Goal: Information Seeking & Learning: Learn about a topic

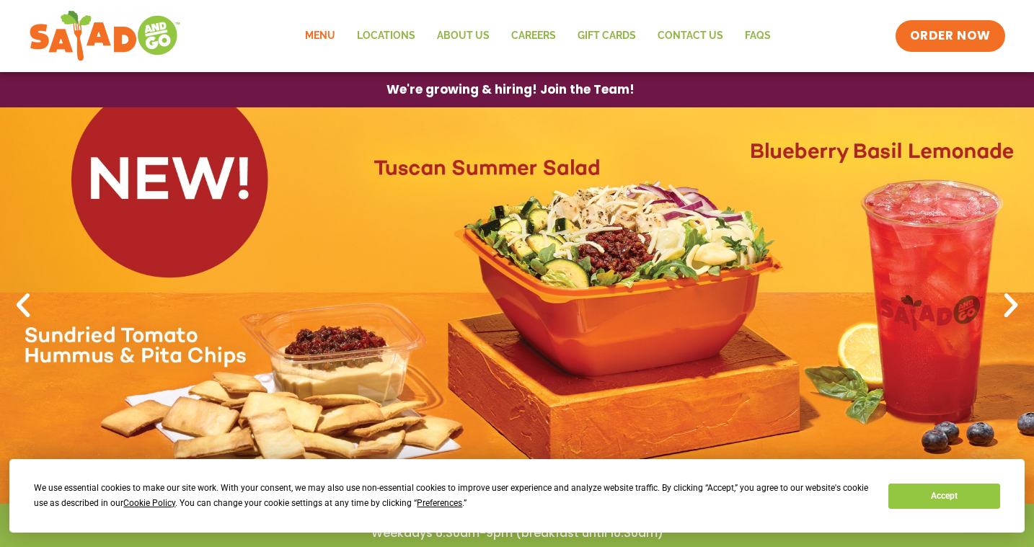
click at [326, 32] on link "Menu" at bounding box center [320, 35] width 52 height 33
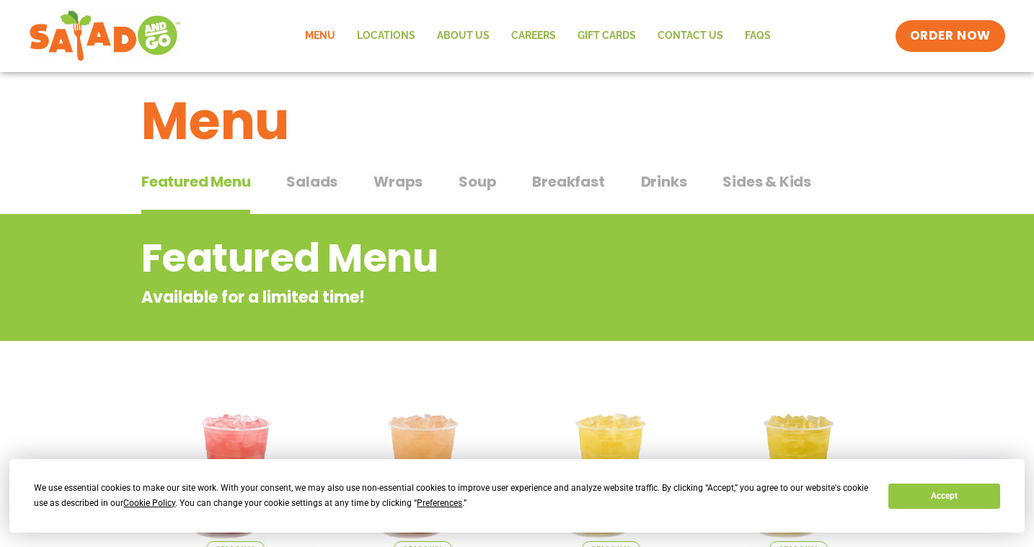
scroll to position [10, 0]
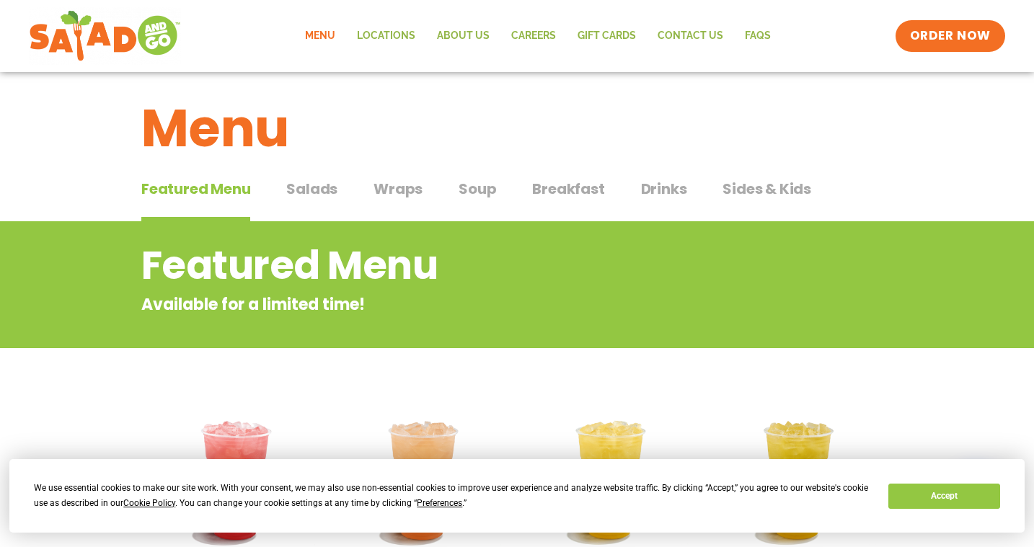
click at [322, 188] on span "Salads" at bounding box center [311, 189] width 51 height 22
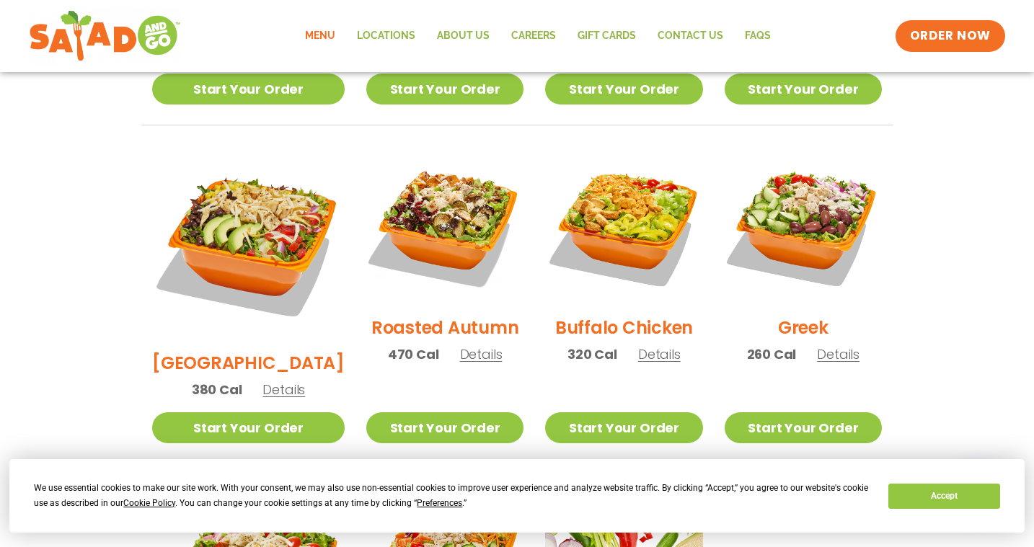
scroll to position [693, 0]
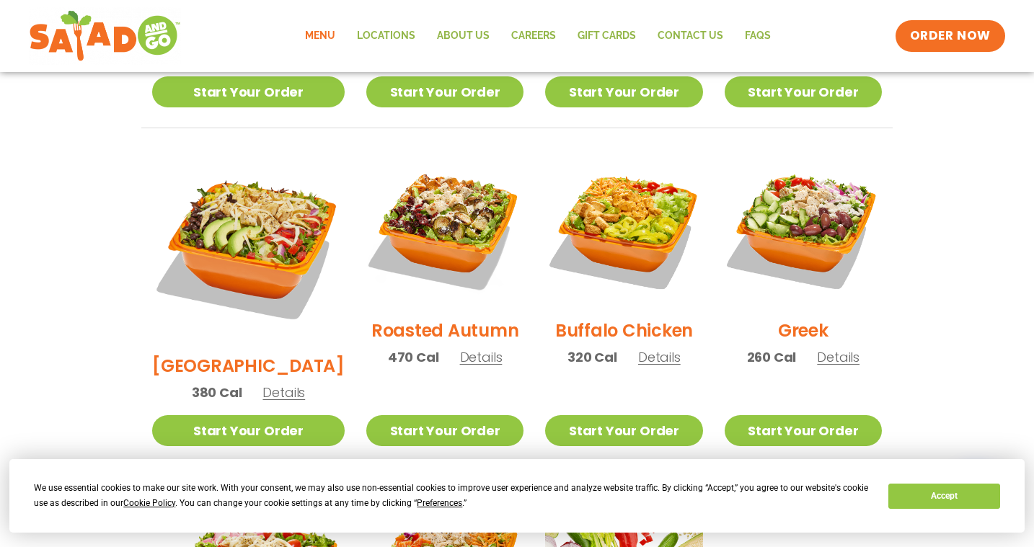
click at [263, 384] on span "Details" at bounding box center [284, 393] width 43 height 18
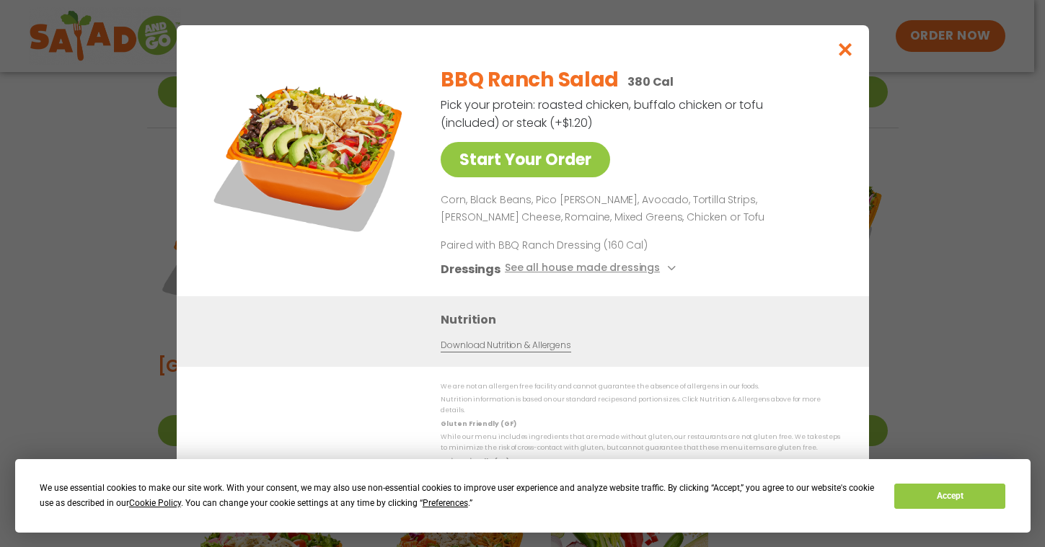
click at [263, 340] on div "Nutrition Download Nutrition & Allergens" at bounding box center [523, 331] width 692 height 71
click at [844, 50] on icon "Close modal" at bounding box center [845, 49] width 18 height 15
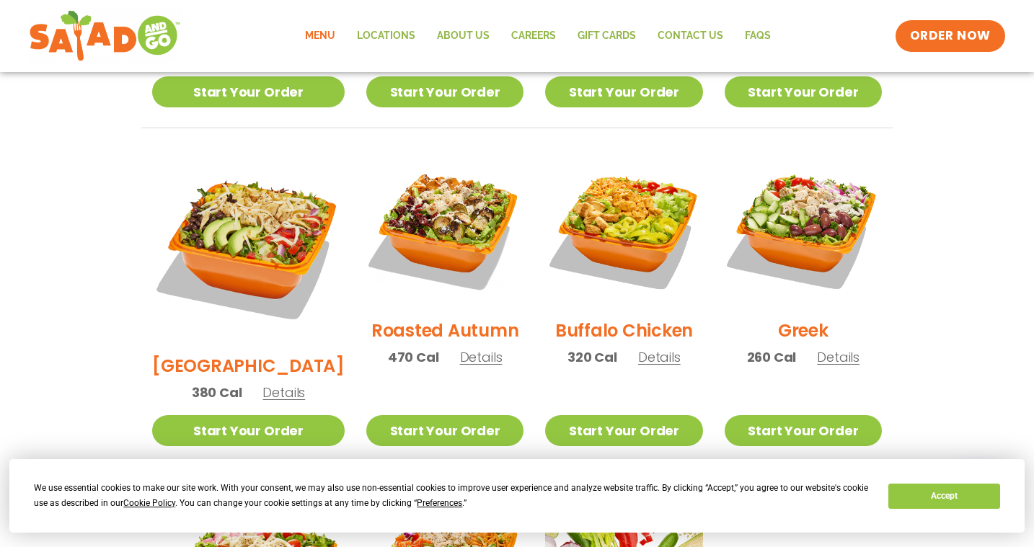
click at [460, 348] on span "Details" at bounding box center [481, 357] width 43 height 18
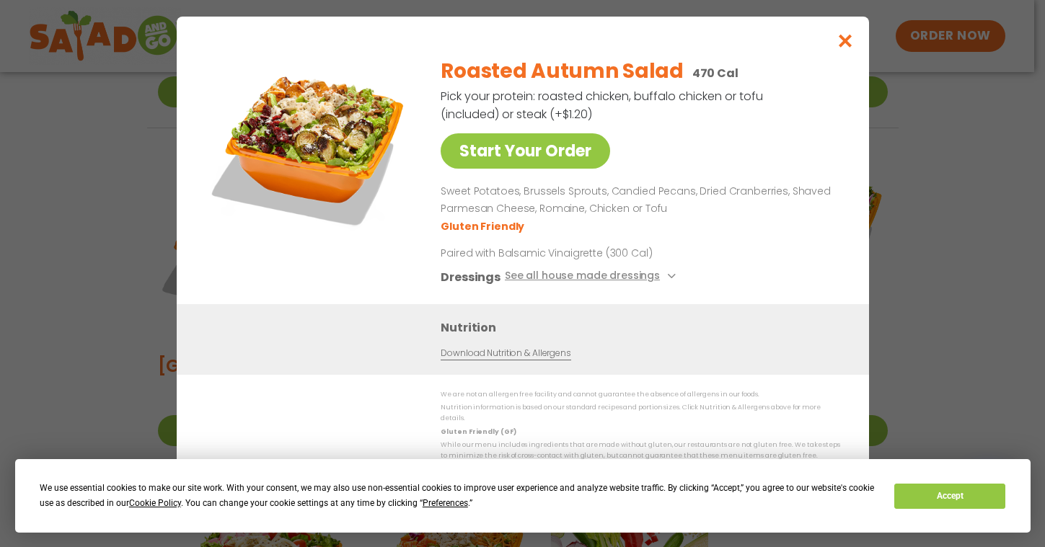
click at [847, 47] on icon "Close modal" at bounding box center [845, 40] width 18 height 15
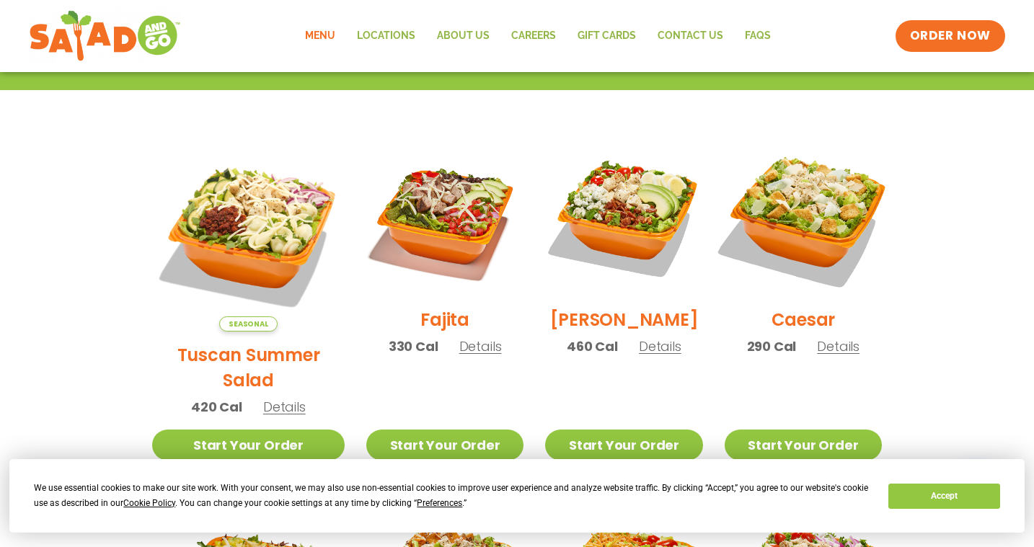
scroll to position [333, 0]
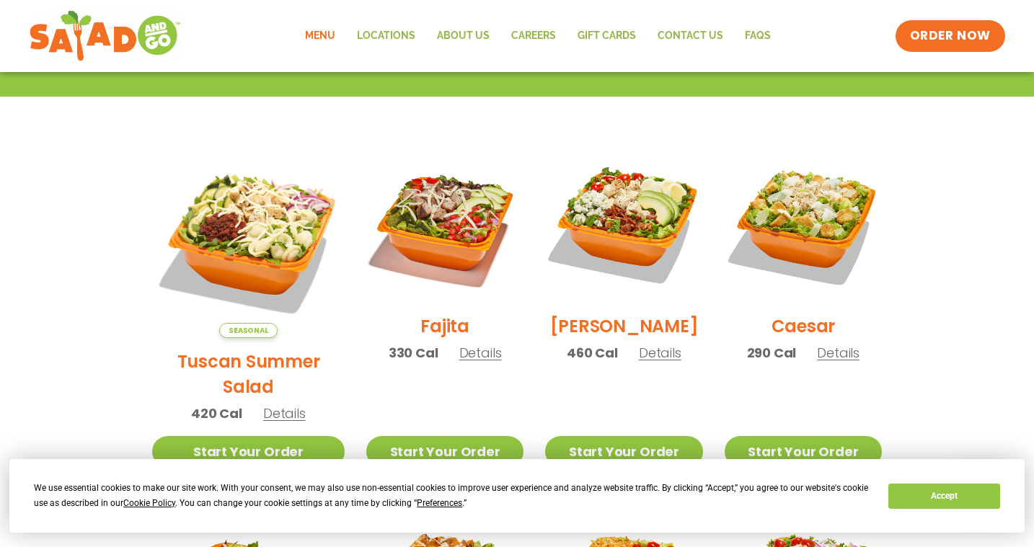
click at [640, 362] on span "Details" at bounding box center [660, 353] width 43 height 18
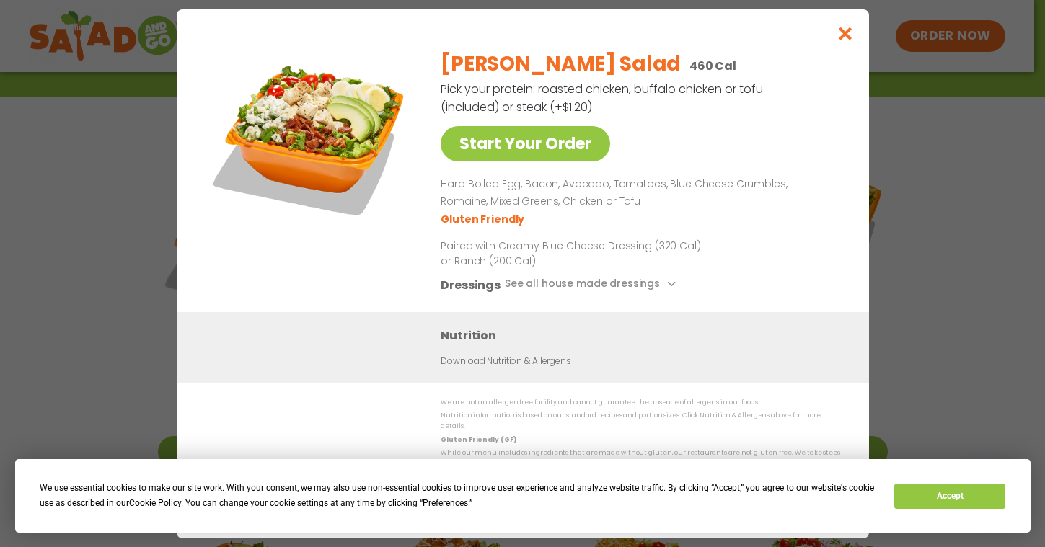
click at [849, 39] on icon "Close modal" at bounding box center [845, 33] width 18 height 15
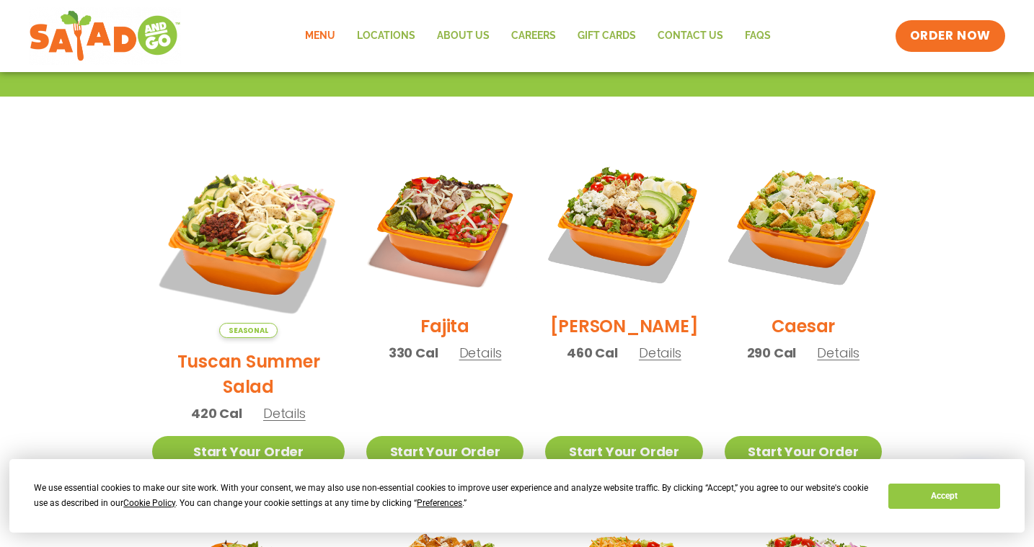
click at [268, 405] on span "Details" at bounding box center [284, 414] width 43 height 18
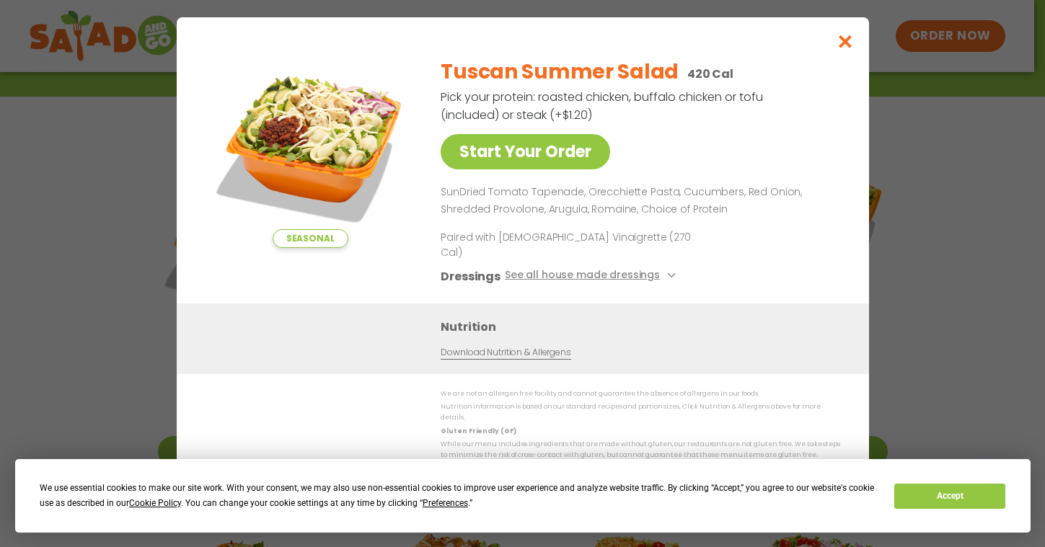
click at [842, 49] on icon "Close modal" at bounding box center [845, 41] width 18 height 15
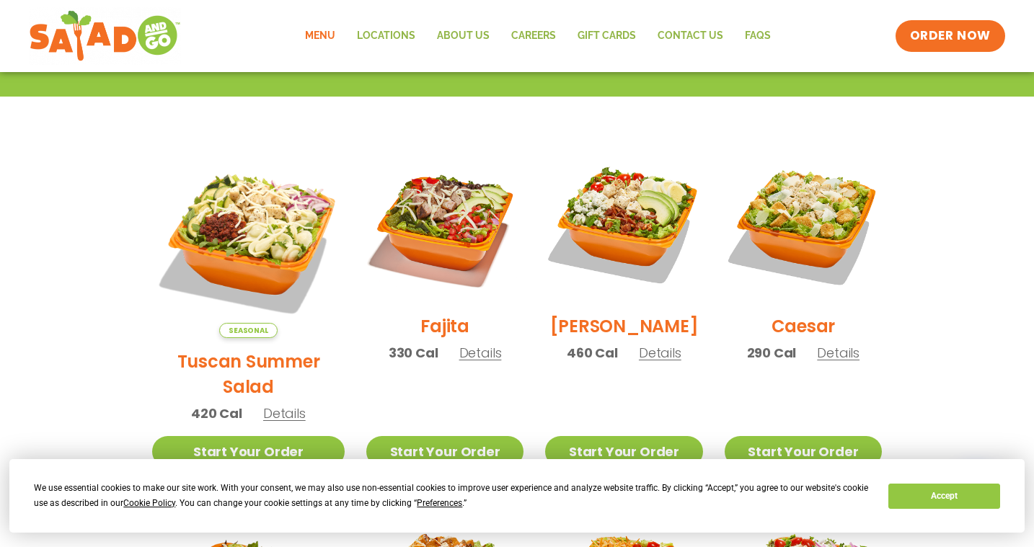
click at [826, 362] on span "Details" at bounding box center [838, 353] width 43 height 18
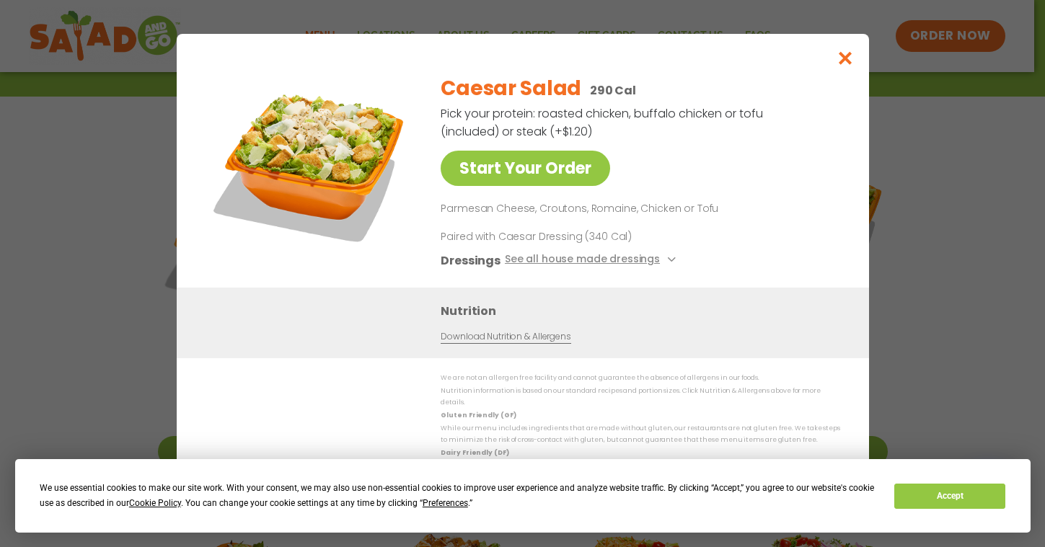
click at [846, 62] on icon "Close modal" at bounding box center [845, 57] width 18 height 15
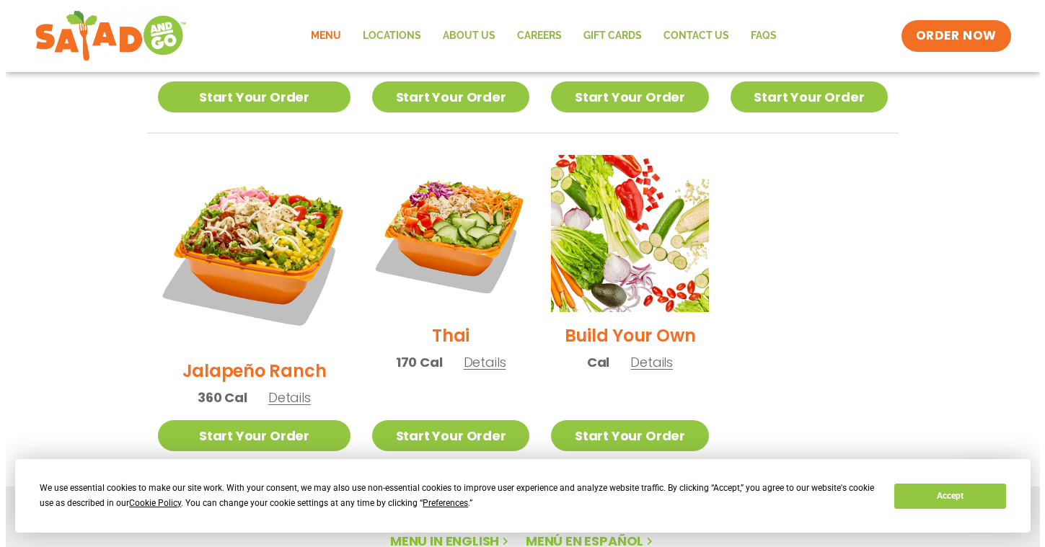
scroll to position [1033, 0]
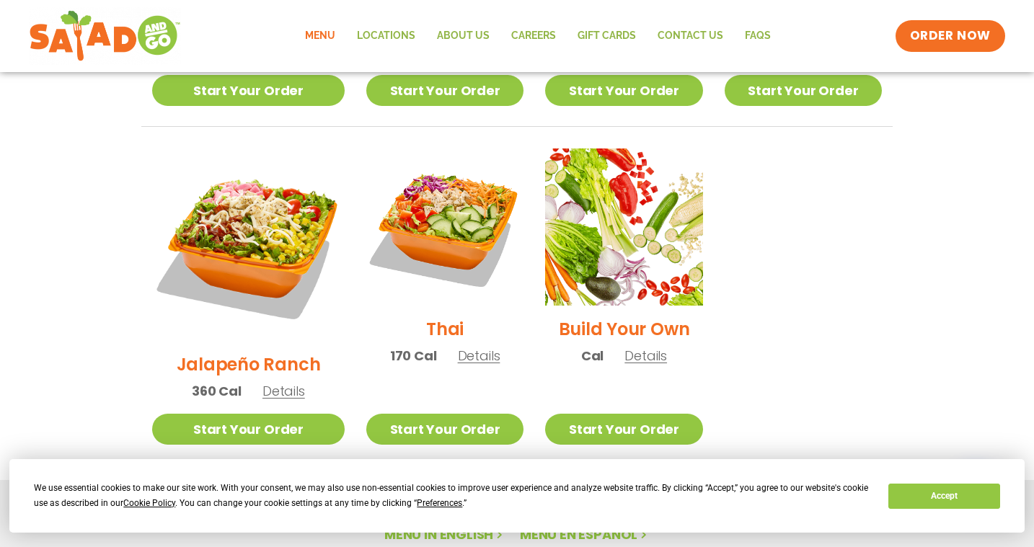
click at [629, 347] on span "Details" at bounding box center [646, 356] width 43 height 18
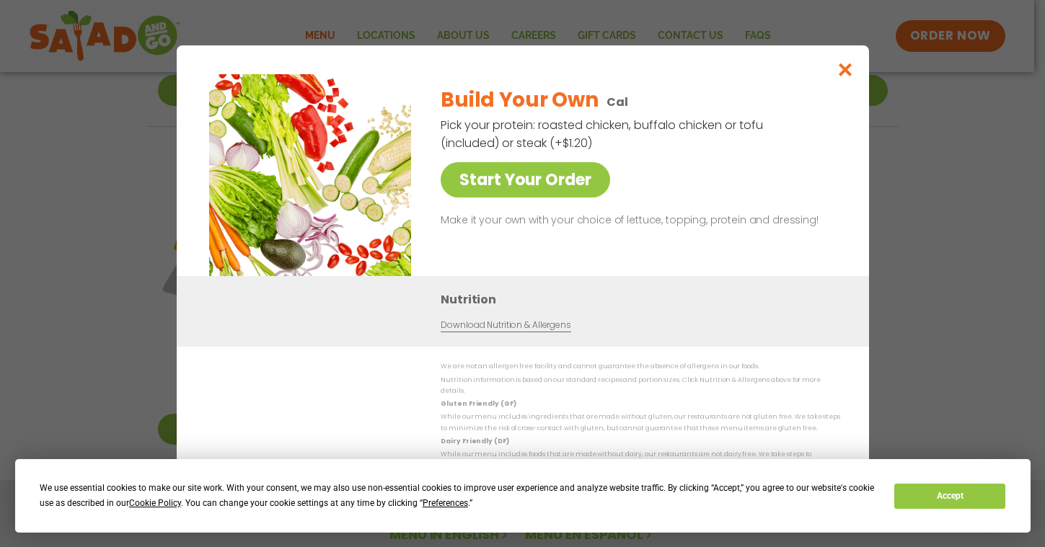
click at [844, 74] on icon "Close modal" at bounding box center [845, 69] width 18 height 15
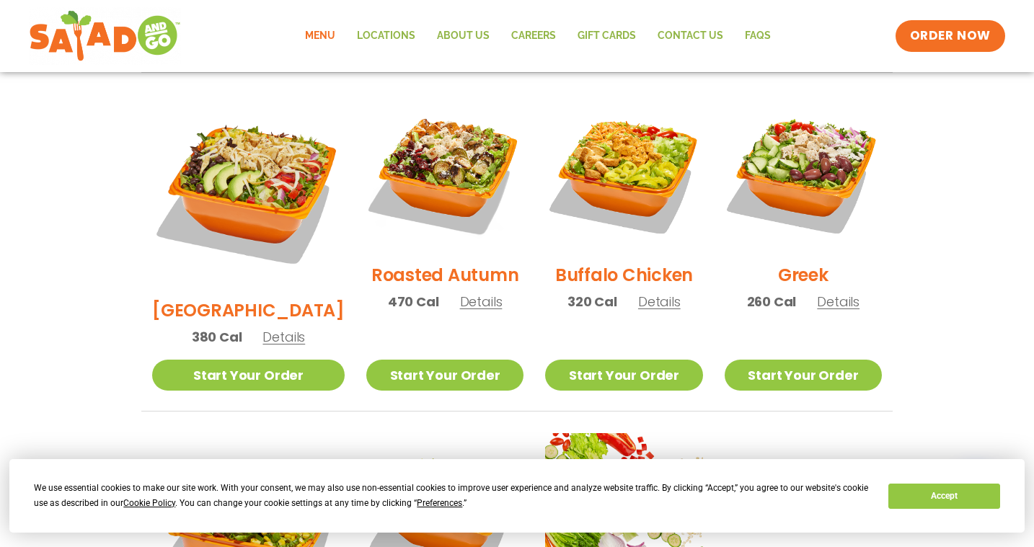
scroll to position [750, 0]
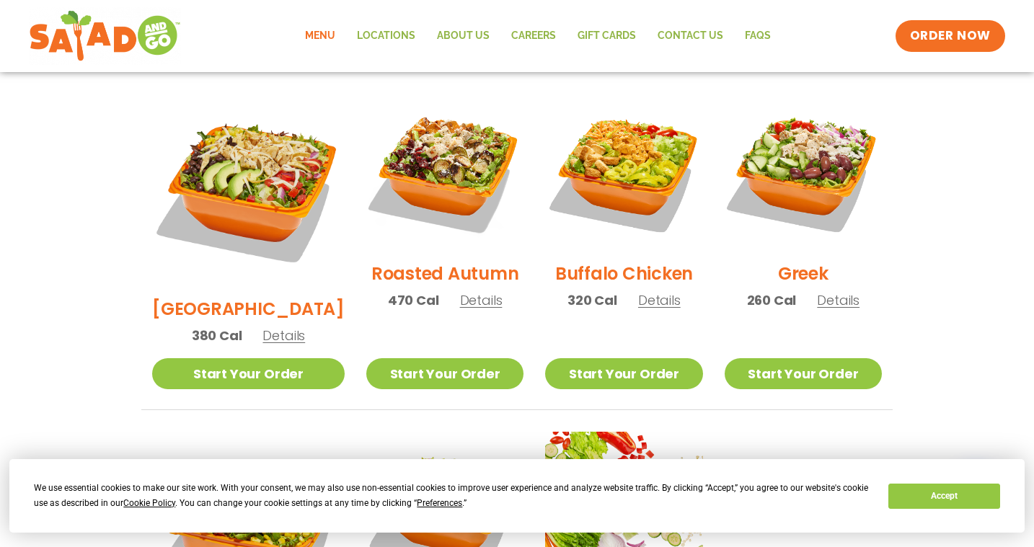
click at [650, 291] on span "Details" at bounding box center [659, 300] width 43 height 18
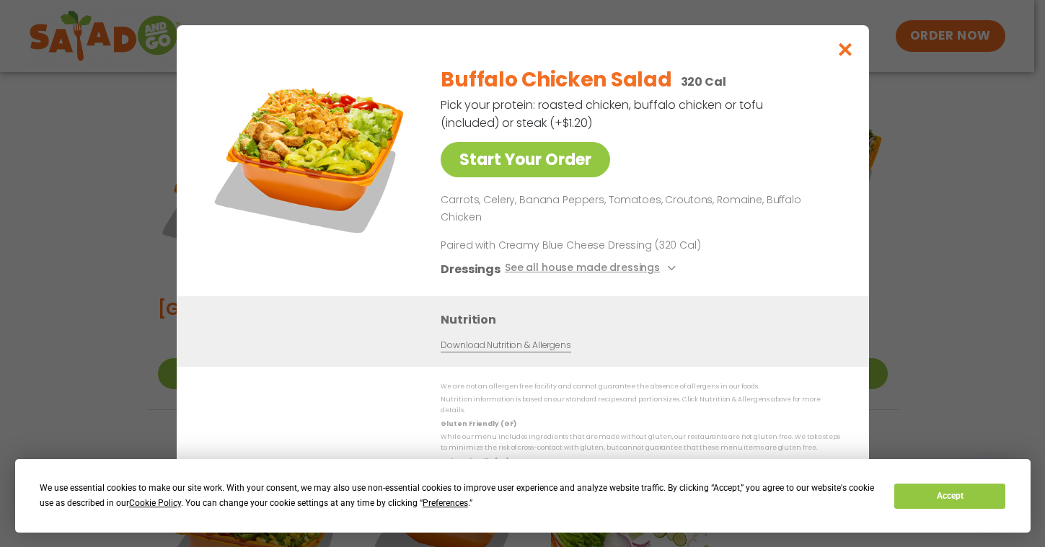
click at [844, 57] on icon "Close modal" at bounding box center [845, 49] width 18 height 15
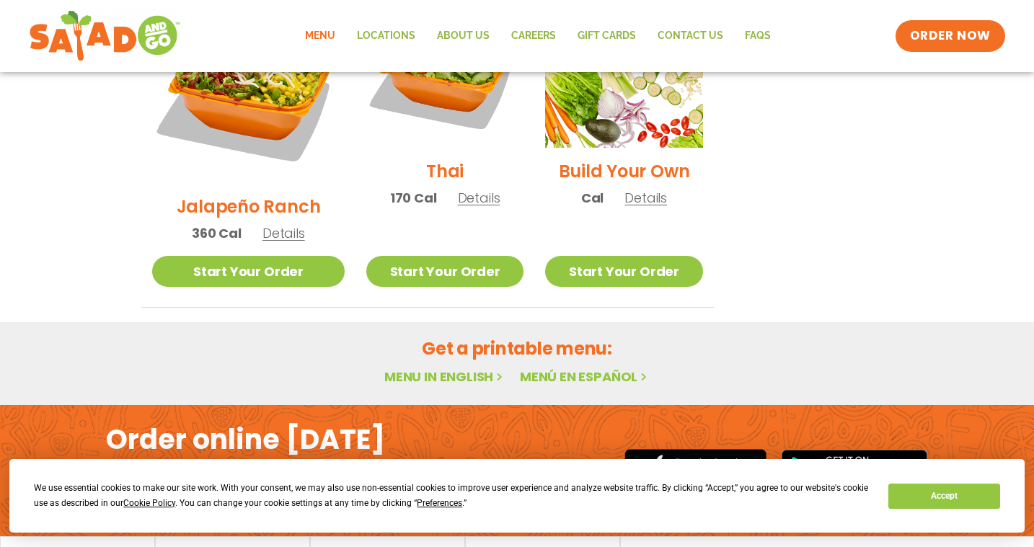
scroll to position [1191, 0]
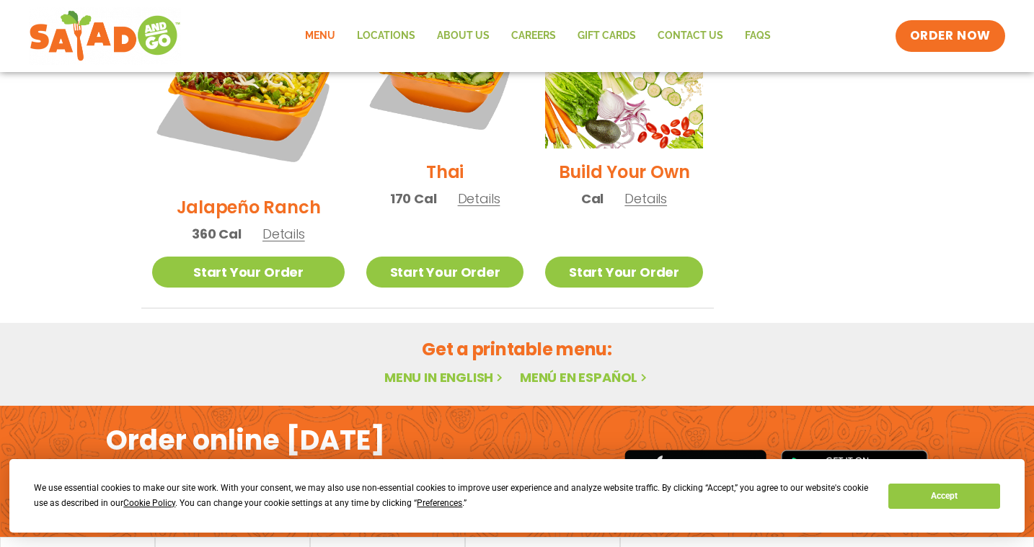
scroll to position [10, 0]
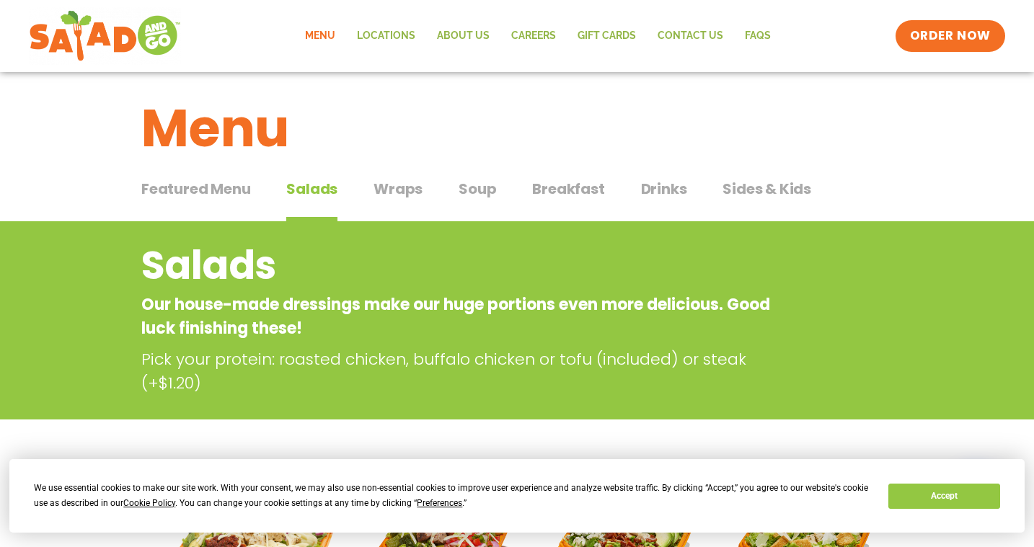
click at [397, 189] on span "Wraps" at bounding box center [398, 189] width 49 height 22
